Goal: Information Seeking & Learning: Learn about a topic

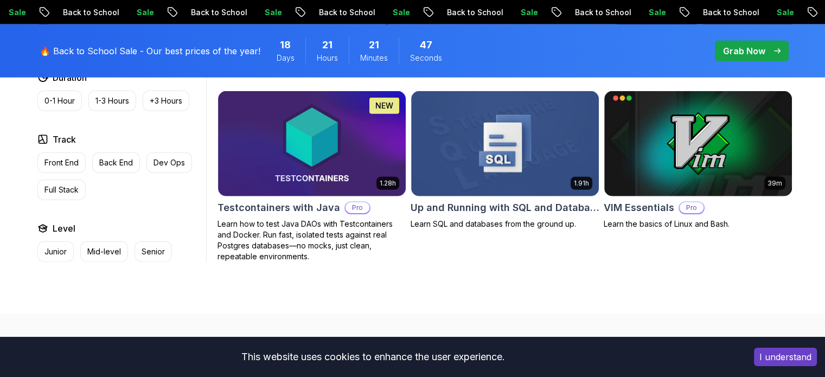
scroll to position [2929, 0]
click at [421, 43] on span "41" at bounding box center [426, 44] width 10 height 15
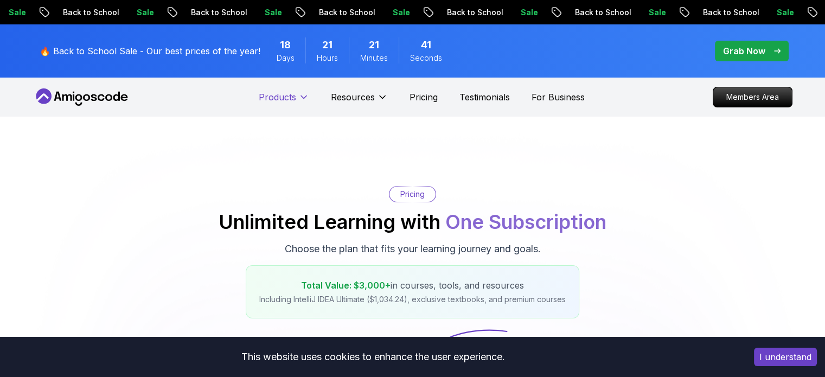
click at [290, 92] on p "Products" at bounding box center [277, 97] width 37 height 13
click at [298, 100] on icon at bounding box center [303, 97] width 11 height 11
click at [272, 95] on p "Products" at bounding box center [277, 97] width 37 height 13
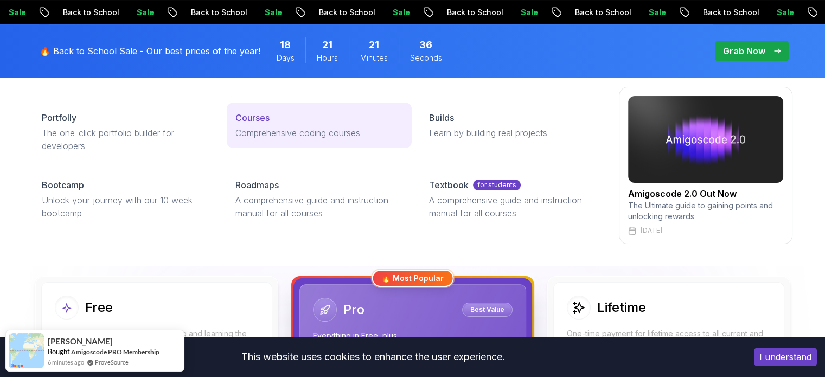
scroll to position [163, 0]
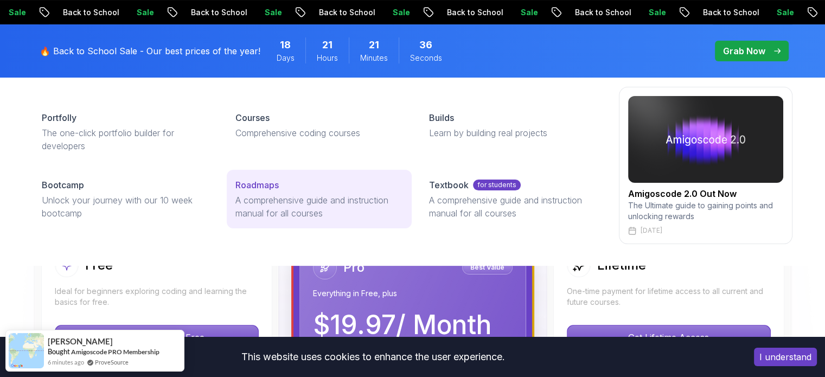
click at [315, 186] on div "Roadmaps" at bounding box center [319, 184] width 168 height 13
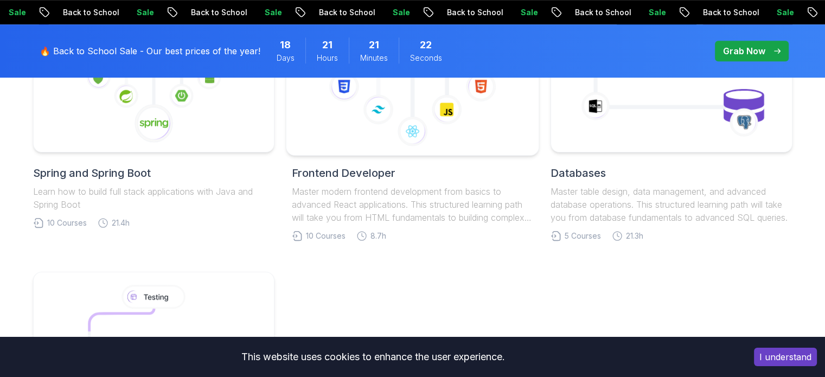
scroll to position [542, 0]
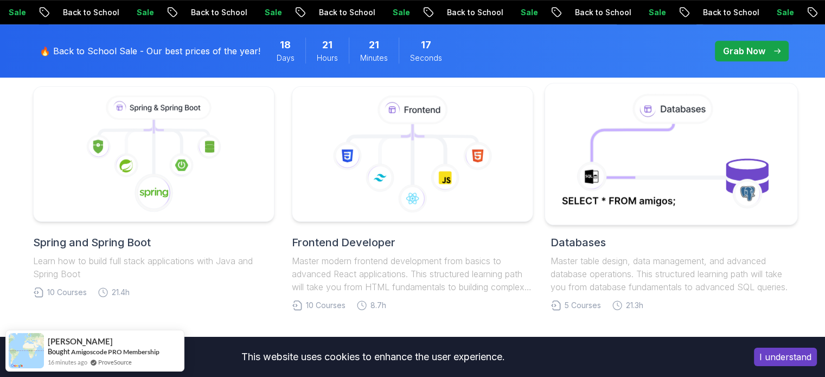
click at [621, 145] on icon at bounding box center [633, 144] width 82 height 40
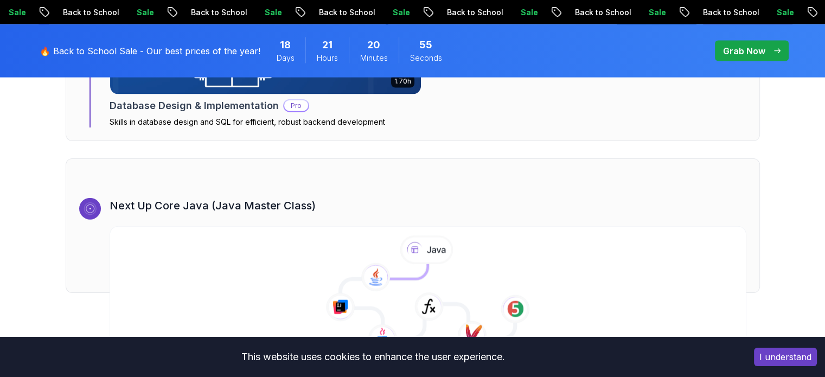
scroll to position [2484, 0]
